Goal: Task Accomplishment & Management: Use online tool/utility

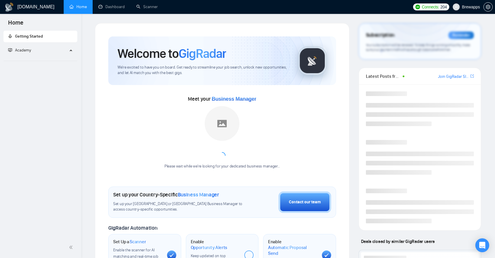
click at [485, 244] on icon "Open Intercom Messenger" at bounding box center [483, 245] width 6 height 7
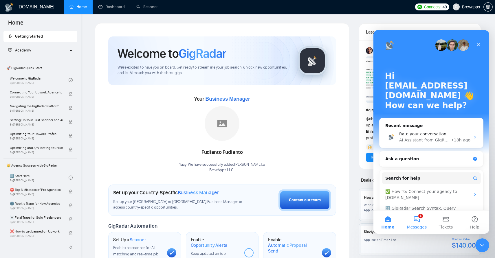
click at [421, 218] on button "1 Messages" at bounding box center [417, 222] width 29 height 23
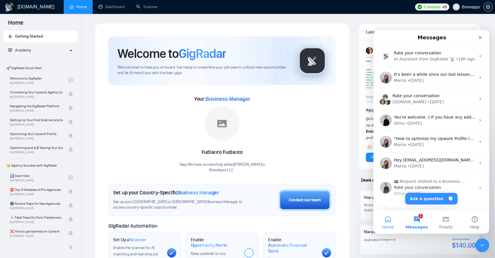
click at [392, 219] on button "Home" at bounding box center [388, 222] width 29 height 23
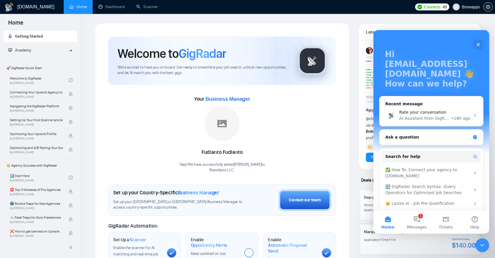
scroll to position [36, 0]
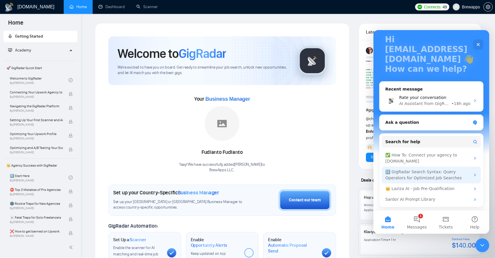
click at [423, 179] on div "🔠 GigRadar Search Syntax: Query Operators for Optimized Job Searches" at bounding box center [428, 175] width 85 height 12
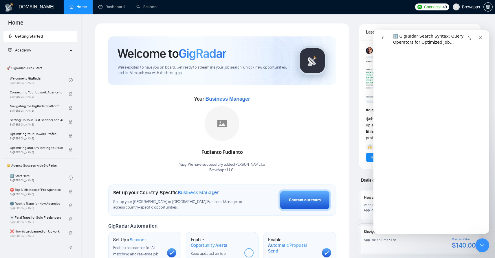
scroll to position [645, 0]
click at [384, 35] on button "go back" at bounding box center [382, 37] width 11 height 11
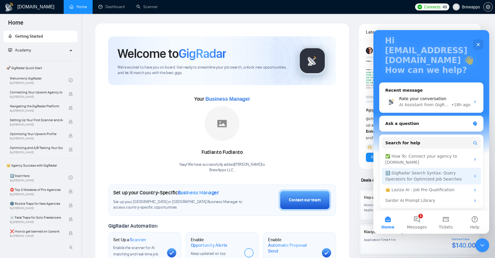
scroll to position [36, 0]
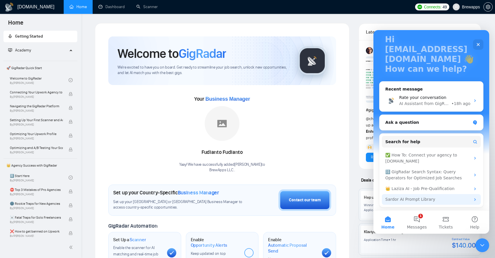
click at [439, 199] on div "Sardor AI Prompt Library" at bounding box center [428, 200] width 85 height 6
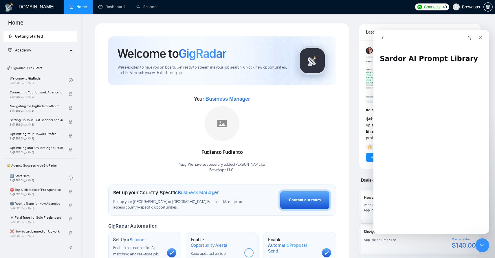
click at [380, 37] on button "go back" at bounding box center [382, 37] width 11 height 11
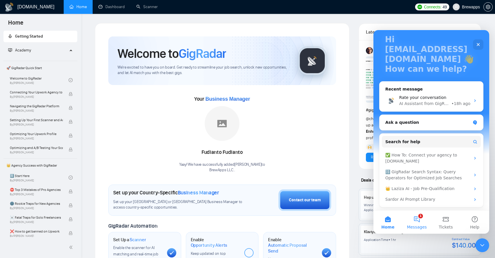
click at [423, 223] on button "1 Messages" at bounding box center [417, 222] width 29 height 23
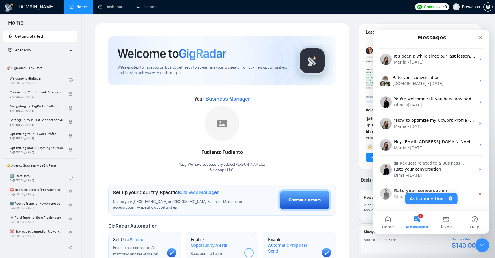
scroll to position [0, 0]
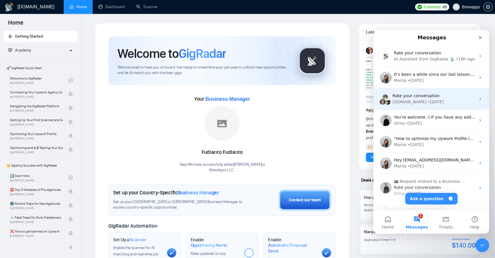
click at [428, 103] on div "• [DATE]" at bounding box center [436, 102] width 16 height 6
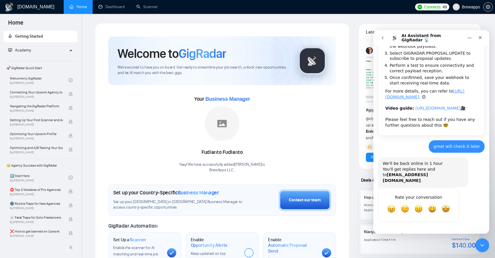
scroll to position [103, 0]
click at [422, 89] on link "[URL][DOMAIN_NAME]" at bounding box center [425, 94] width 79 height 10
click at [384, 38] on icon "go back" at bounding box center [383, 38] width 5 height 5
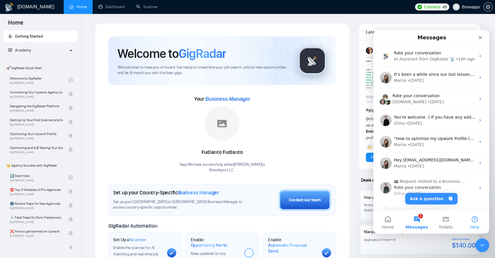
click at [478, 228] on span "Help" at bounding box center [474, 227] width 9 height 4
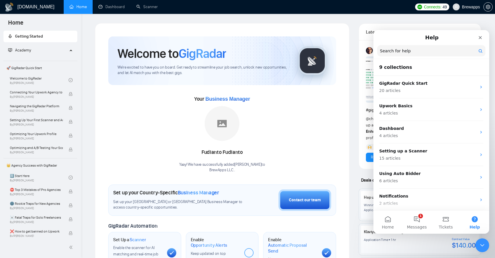
click at [410, 52] on input "Search for help" at bounding box center [431, 50] width 108 height 11
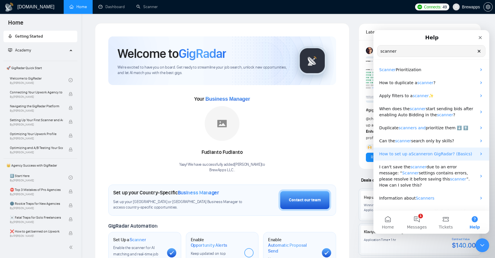
type input "scanner"
click at [439, 155] on span "on GigRadar? (Basics)" at bounding box center [450, 154] width 45 height 5
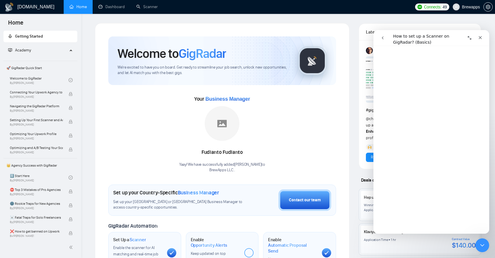
scroll to position [558, 0]
click at [441, 224] on link "Open in help center" at bounding box center [431, 225] width 46 height 5
click at [136, 8] on link "Scanner" at bounding box center [146, 6] width 21 height 5
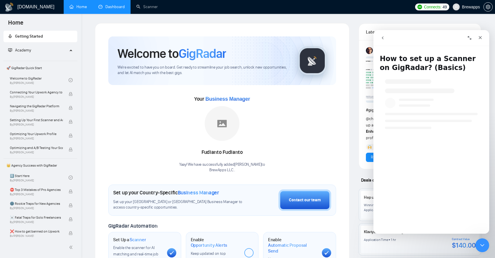
click at [112, 9] on link "Dashboard" at bounding box center [111, 6] width 26 height 5
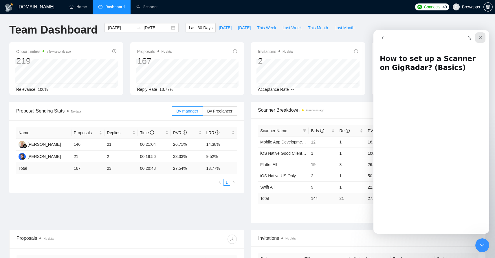
click at [482, 38] on icon "Close" at bounding box center [480, 37] width 5 height 5
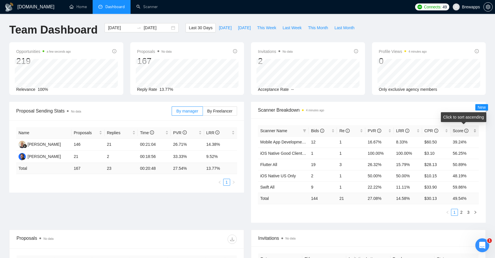
click at [461, 130] on span "Score" at bounding box center [461, 131] width 16 height 5
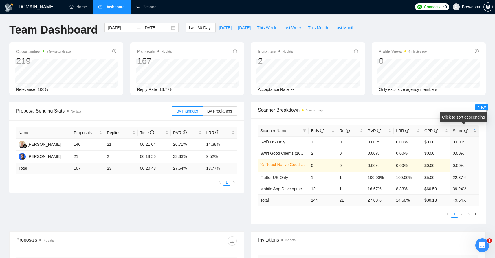
click at [461, 130] on span "Score" at bounding box center [461, 131] width 16 height 5
